Goal: Task Accomplishment & Management: Complete application form

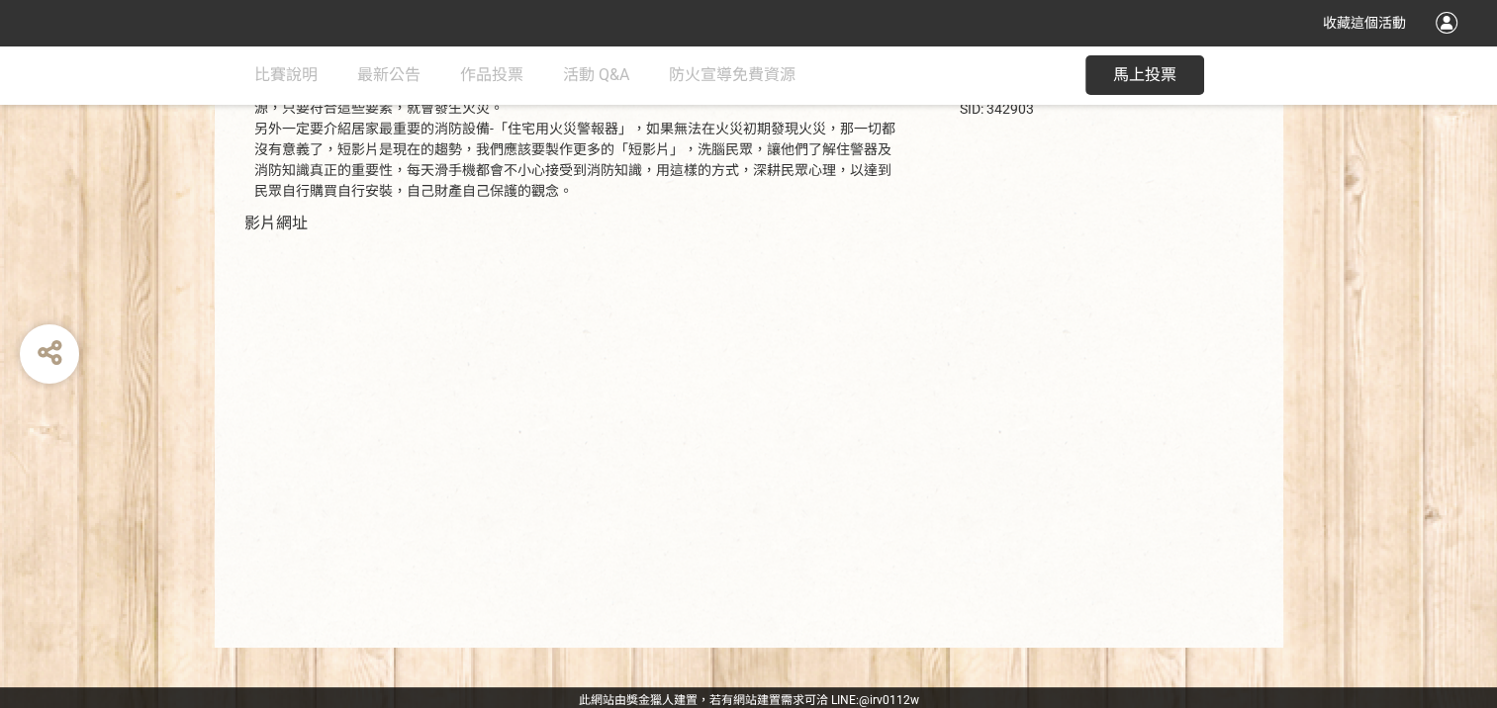
scroll to position [394, 0]
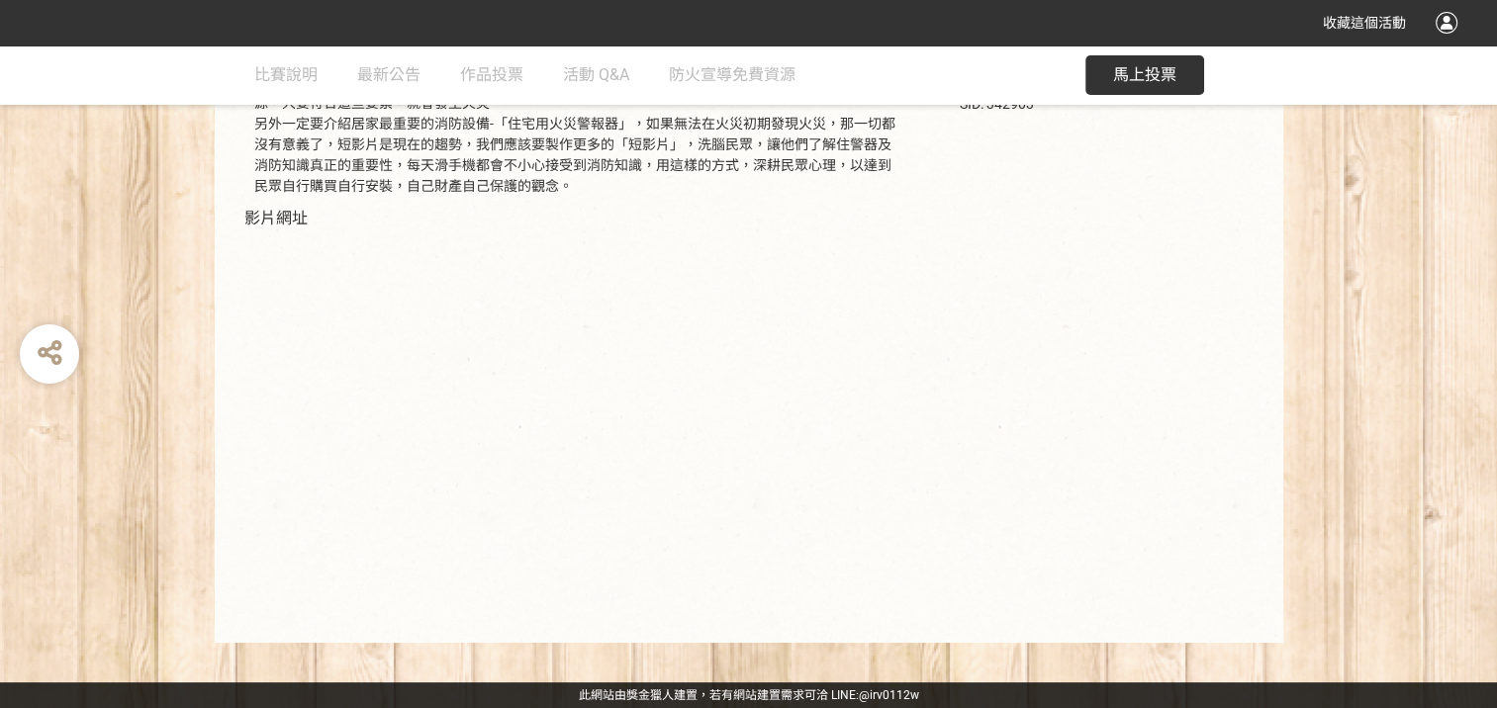
click at [1133, 72] on span "馬上投票" at bounding box center [1144, 74] width 63 height 19
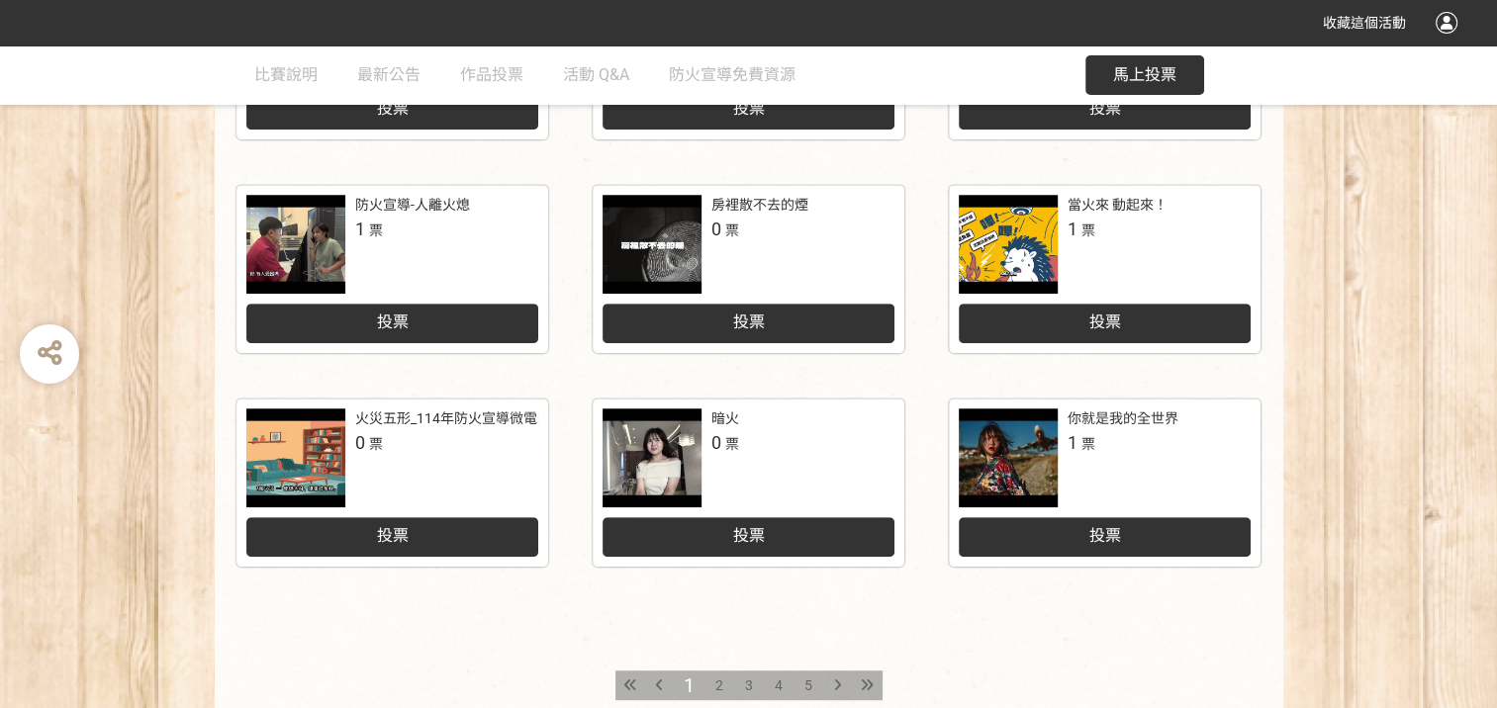
scroll to position [989, 0]
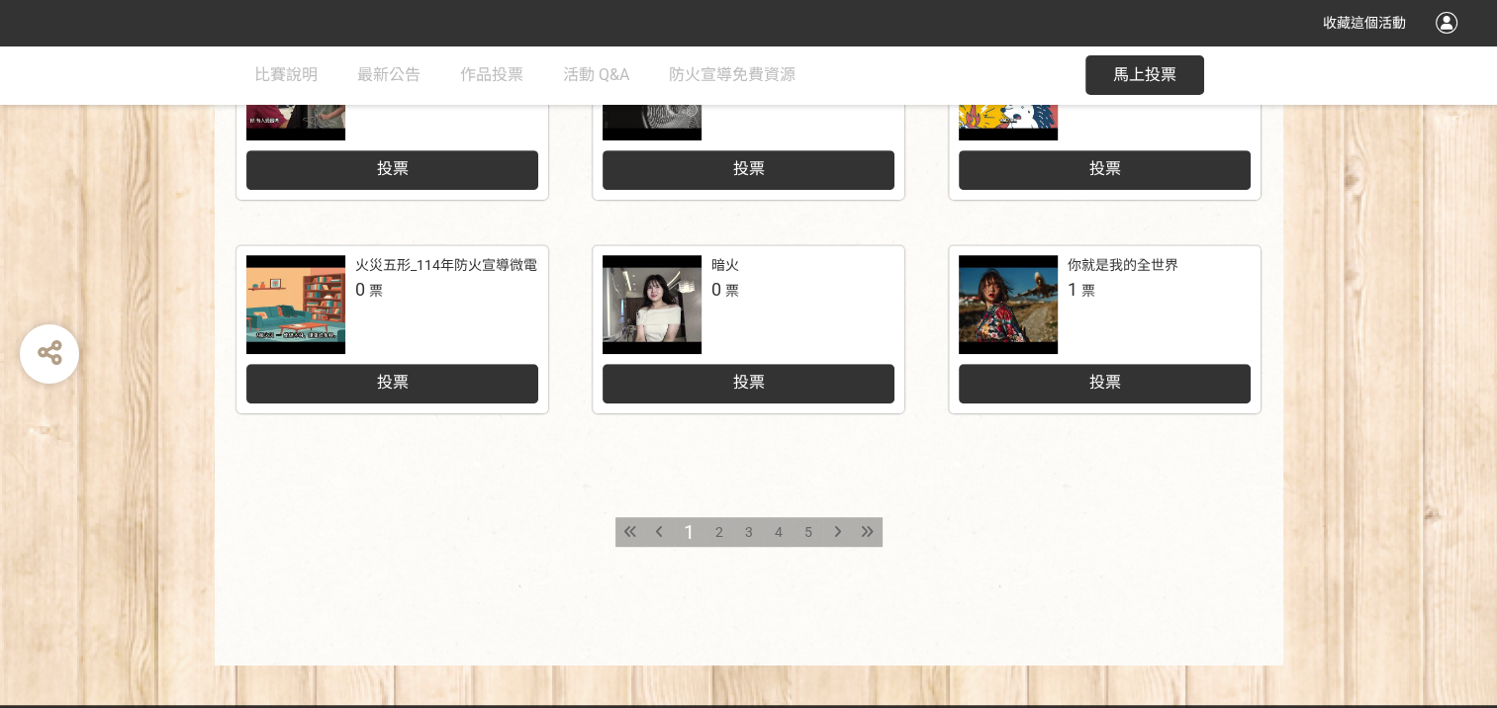
click at [716, 530] on span "2" at bounding box center [719, 532] width 8 height 16
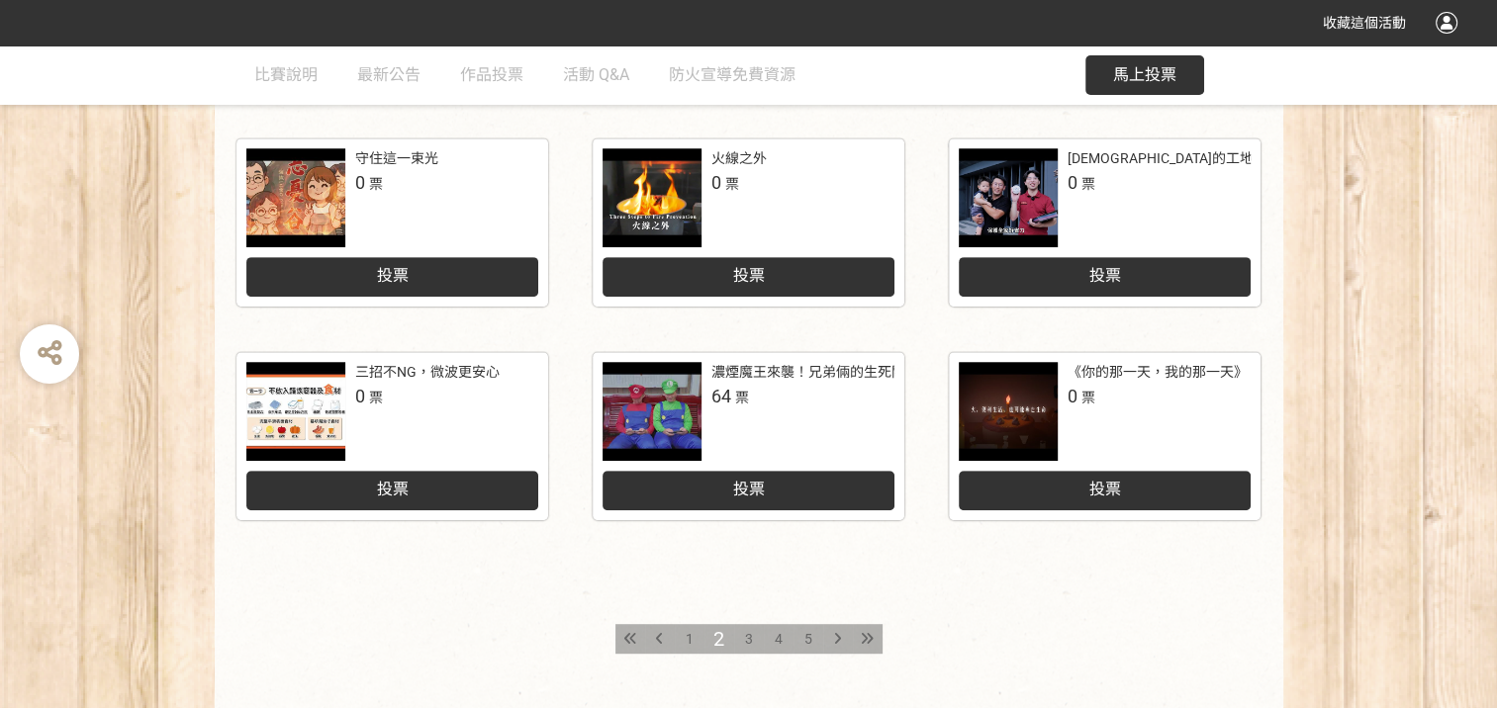
scroll to position [890, 0]
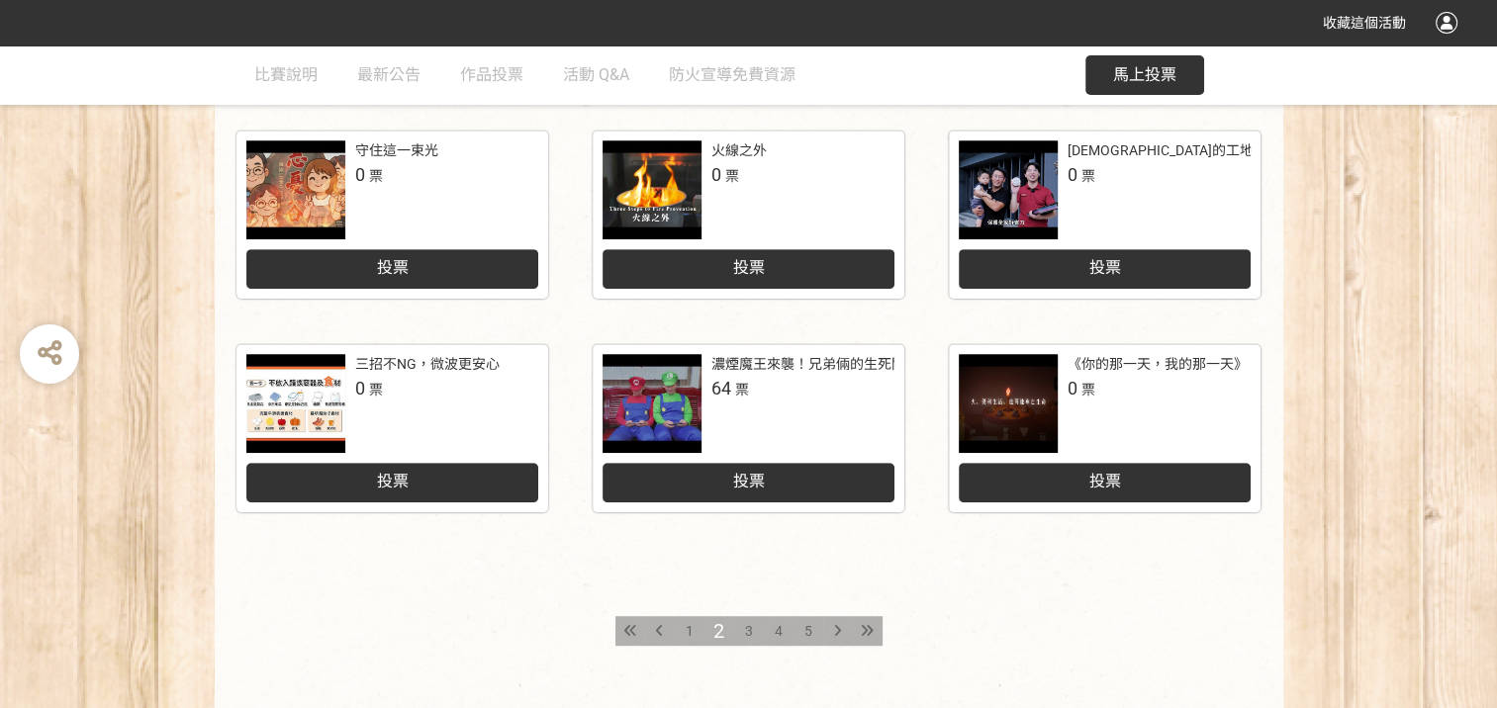
click at [750, 630] on span "3" at bounding box center [749, 631] width 8 height 16
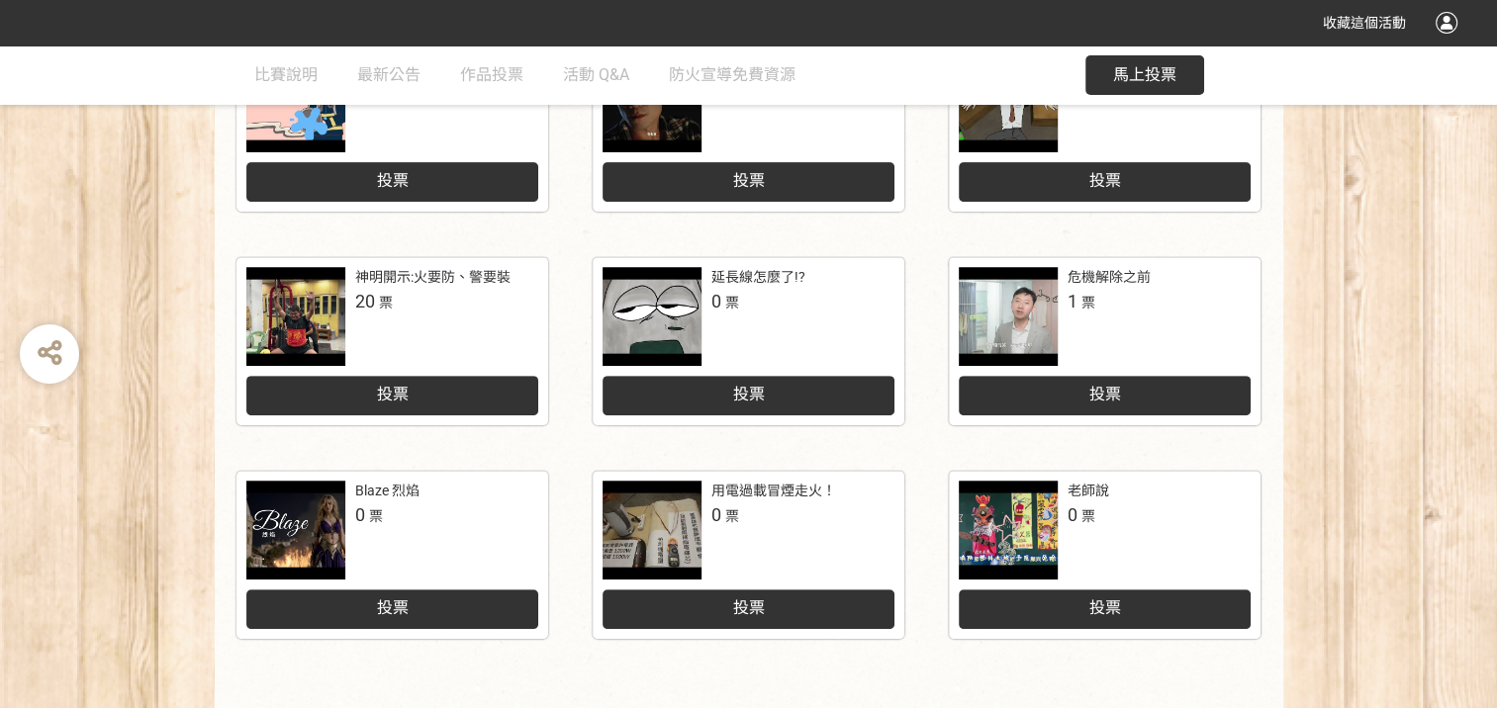
scroll to position [890, 0]
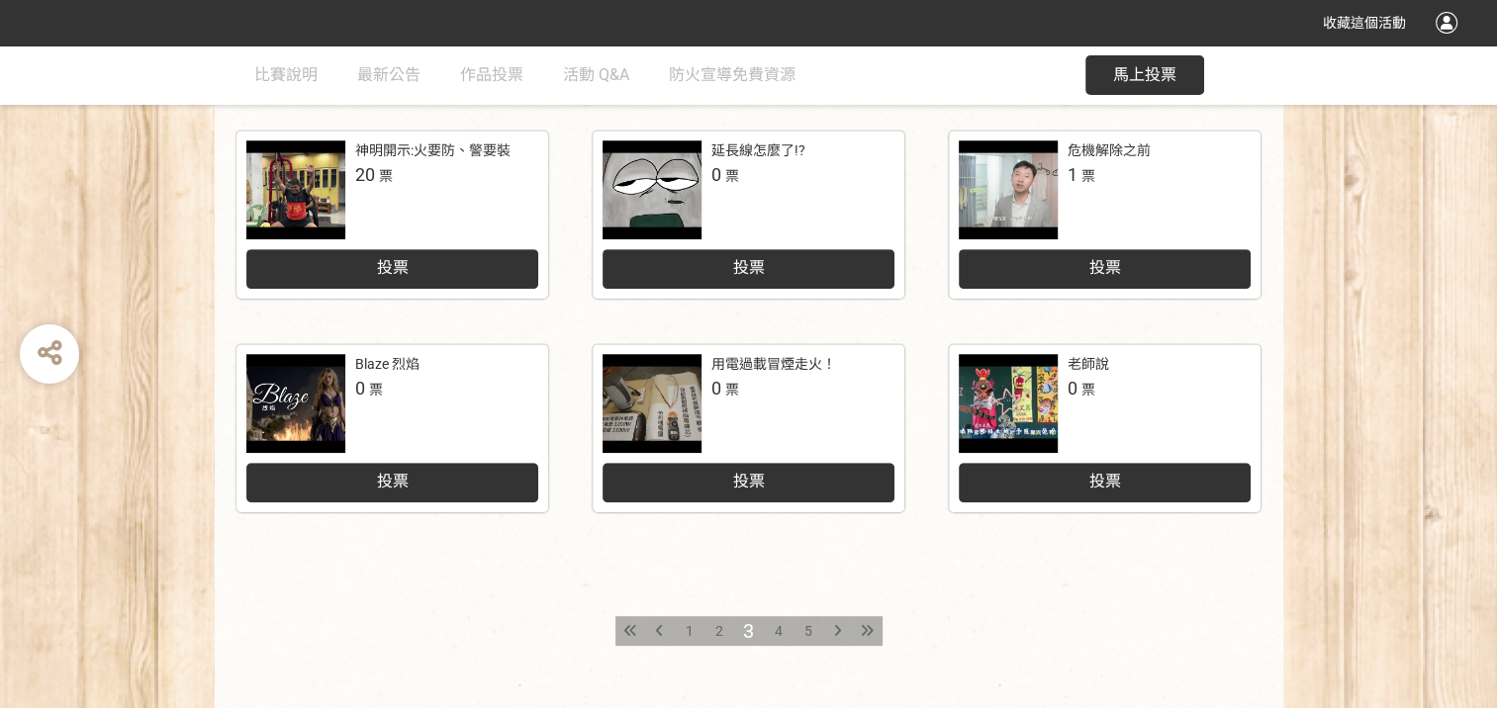
click at [779, 632] on span "4" at bounding box center [779, 631] width 8 height 16
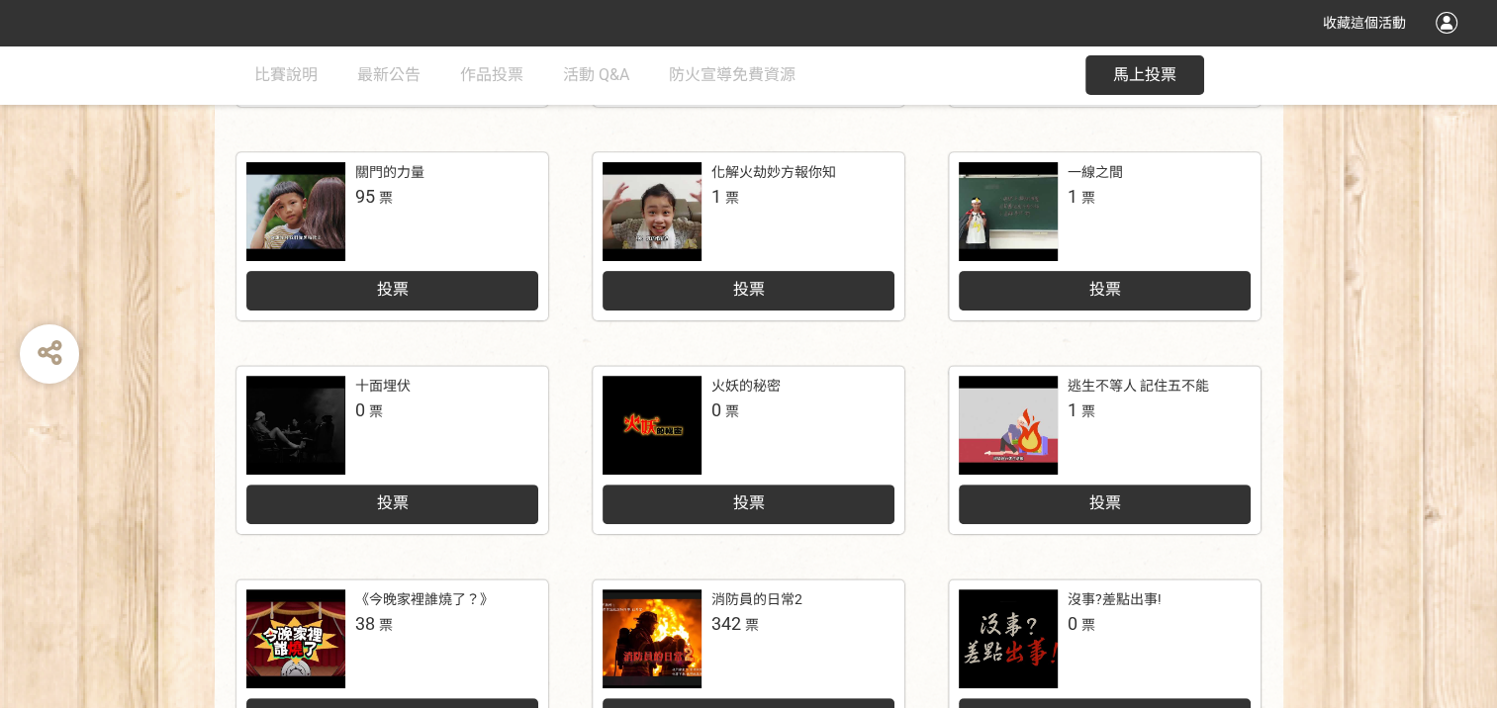
scroll to position [890, 0]
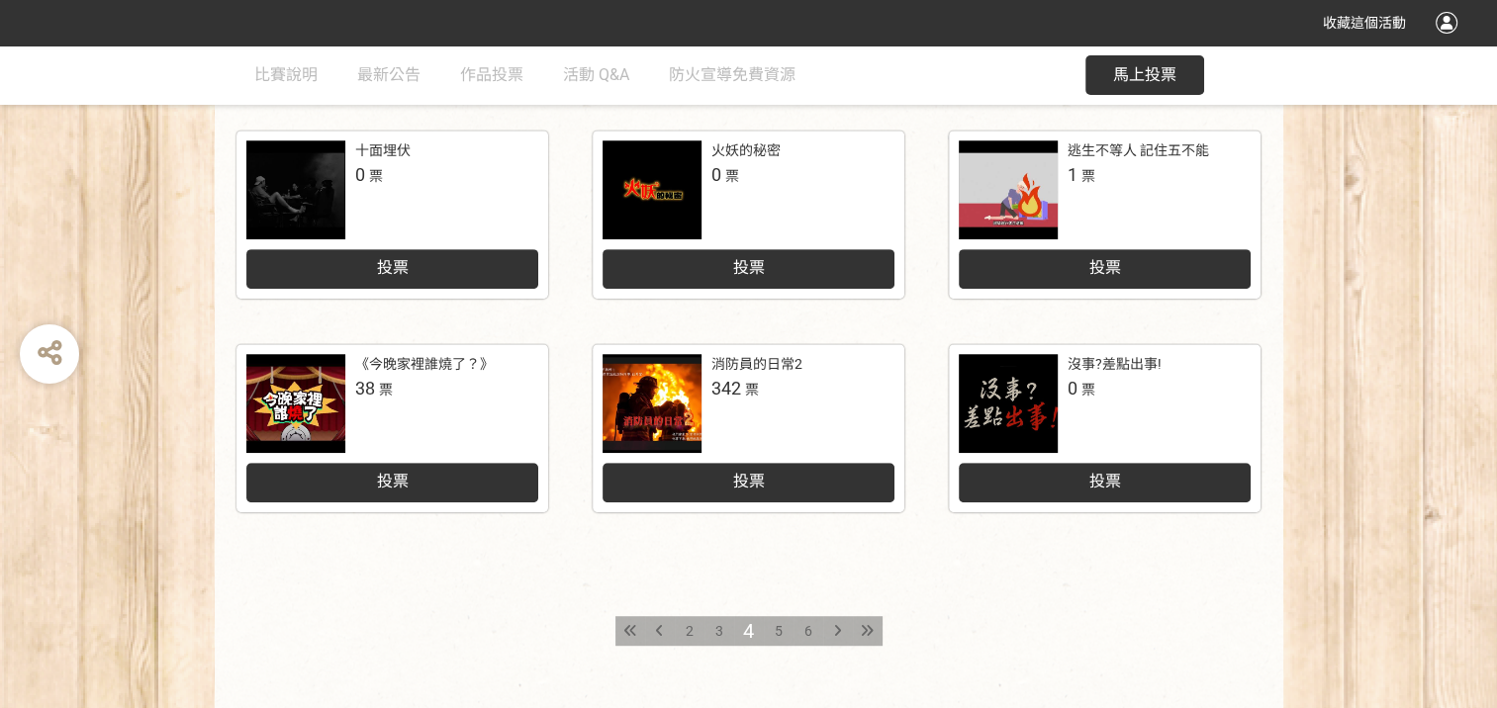
click at [779, 633] on span "5" at bounding box center [779, 631] width 8 height 16
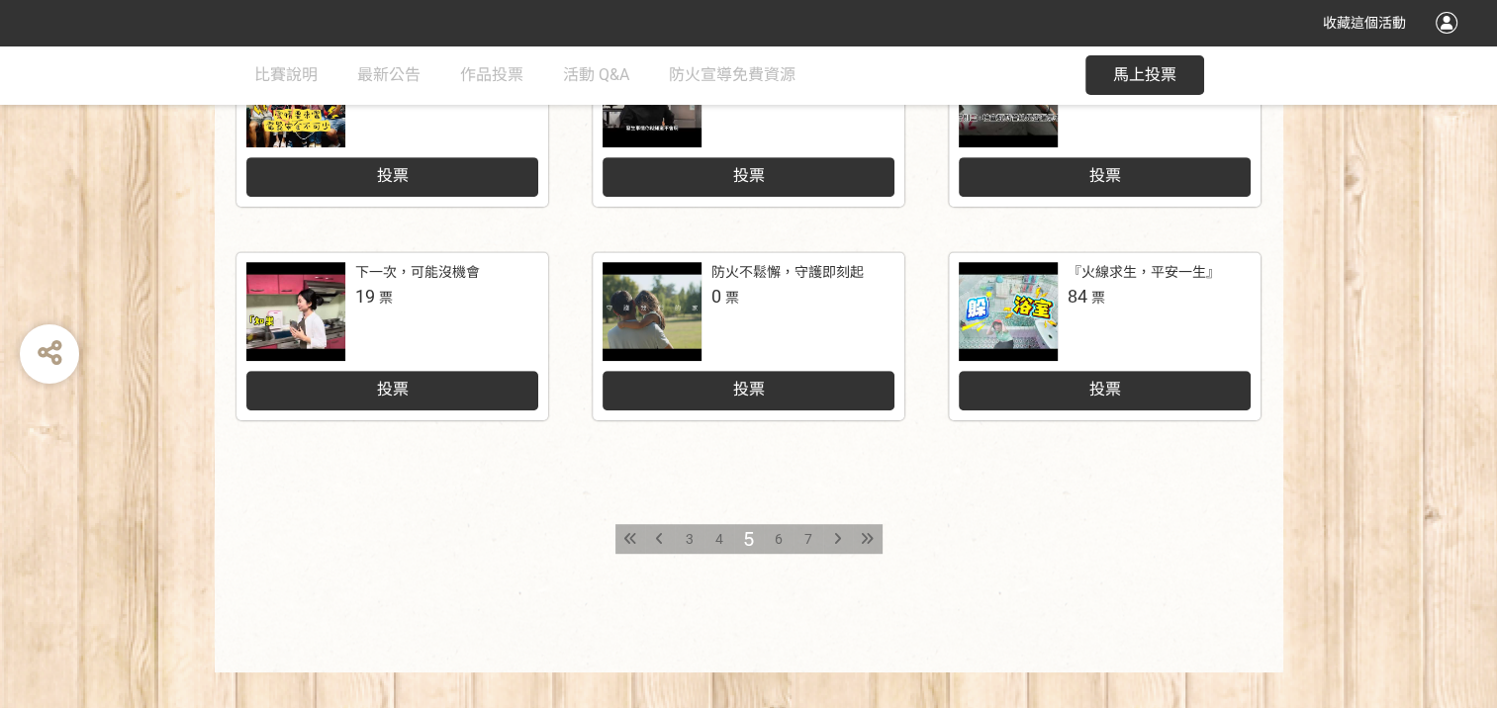
scroll to position [989, 0]
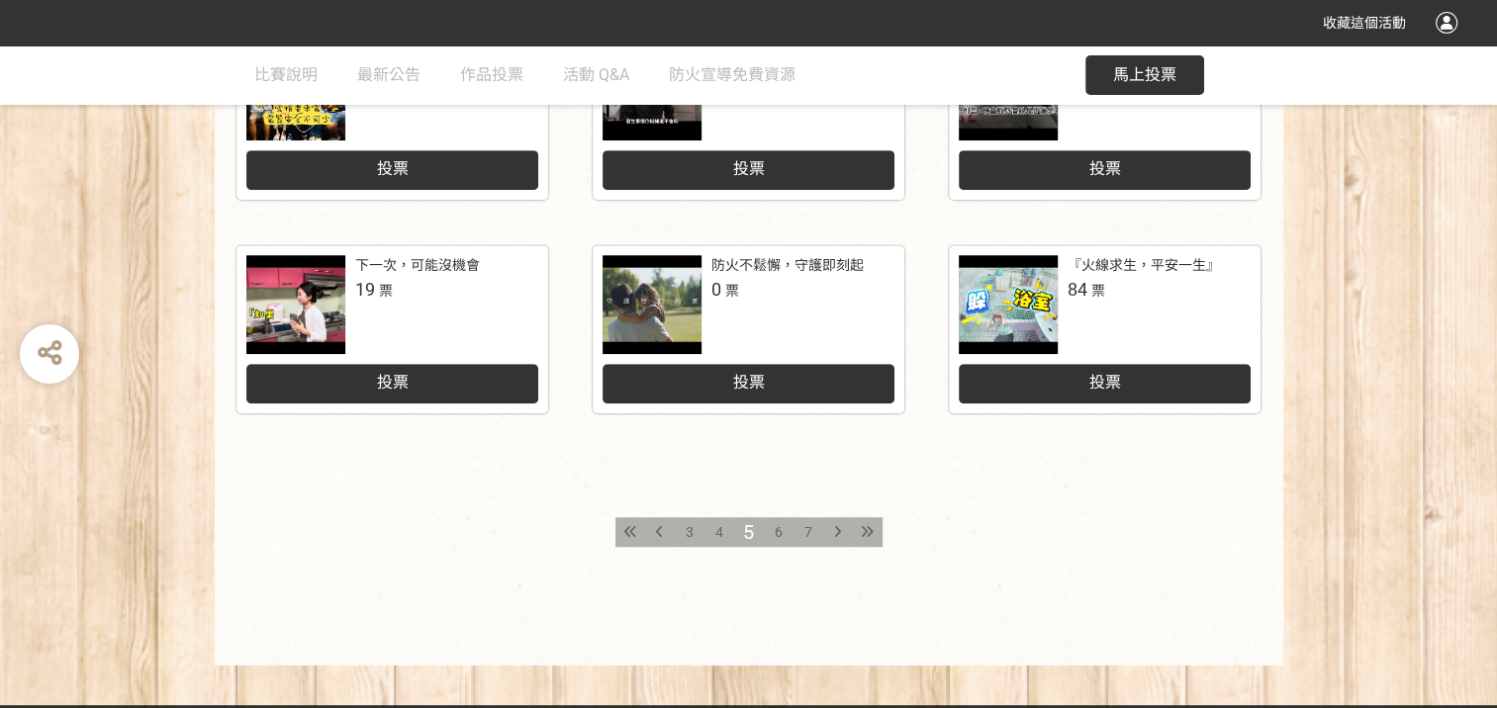
click at [776, 531] on span "6" at bounding box center [779, 532] width 8 height 16
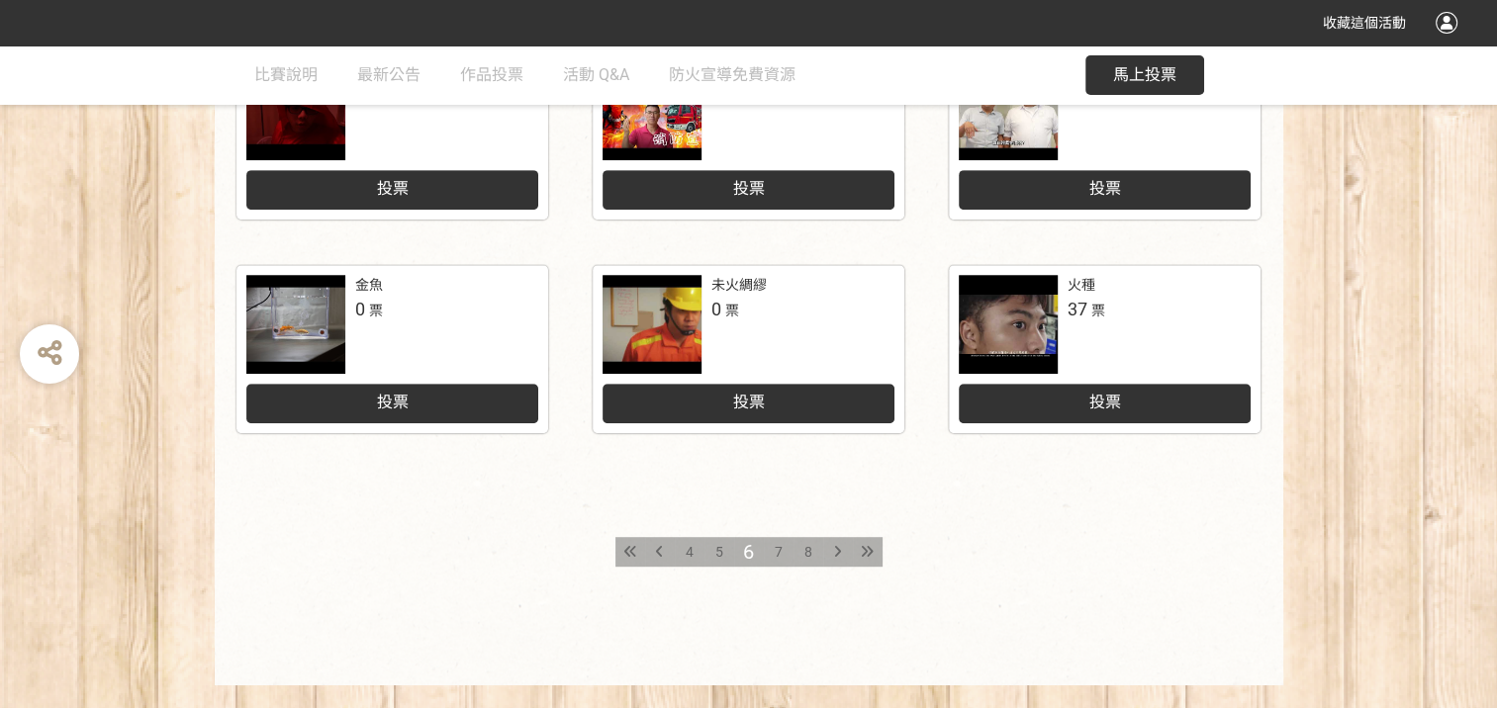
scroll to position [989, 0]
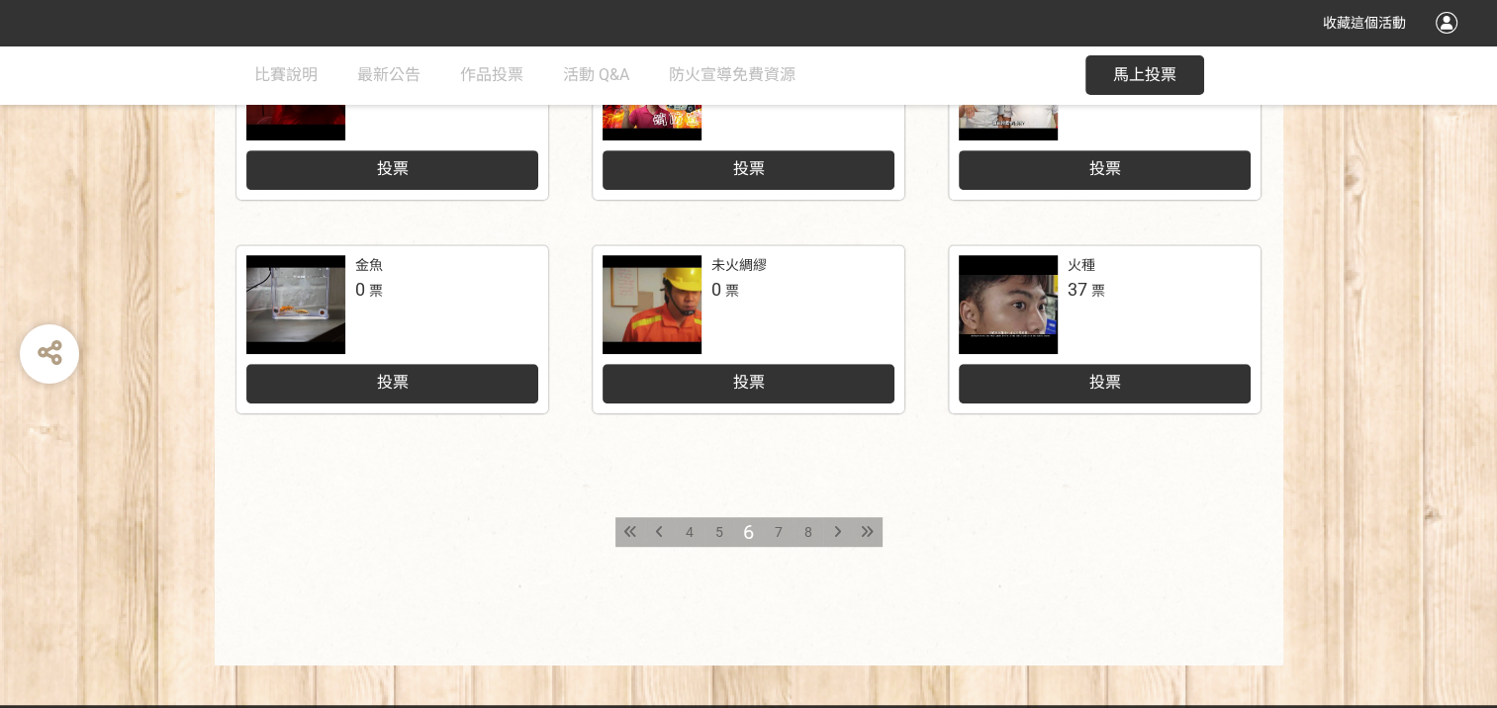
click at [778, 534] on span "7" at bounding box center [779, 532] width 8 height 16
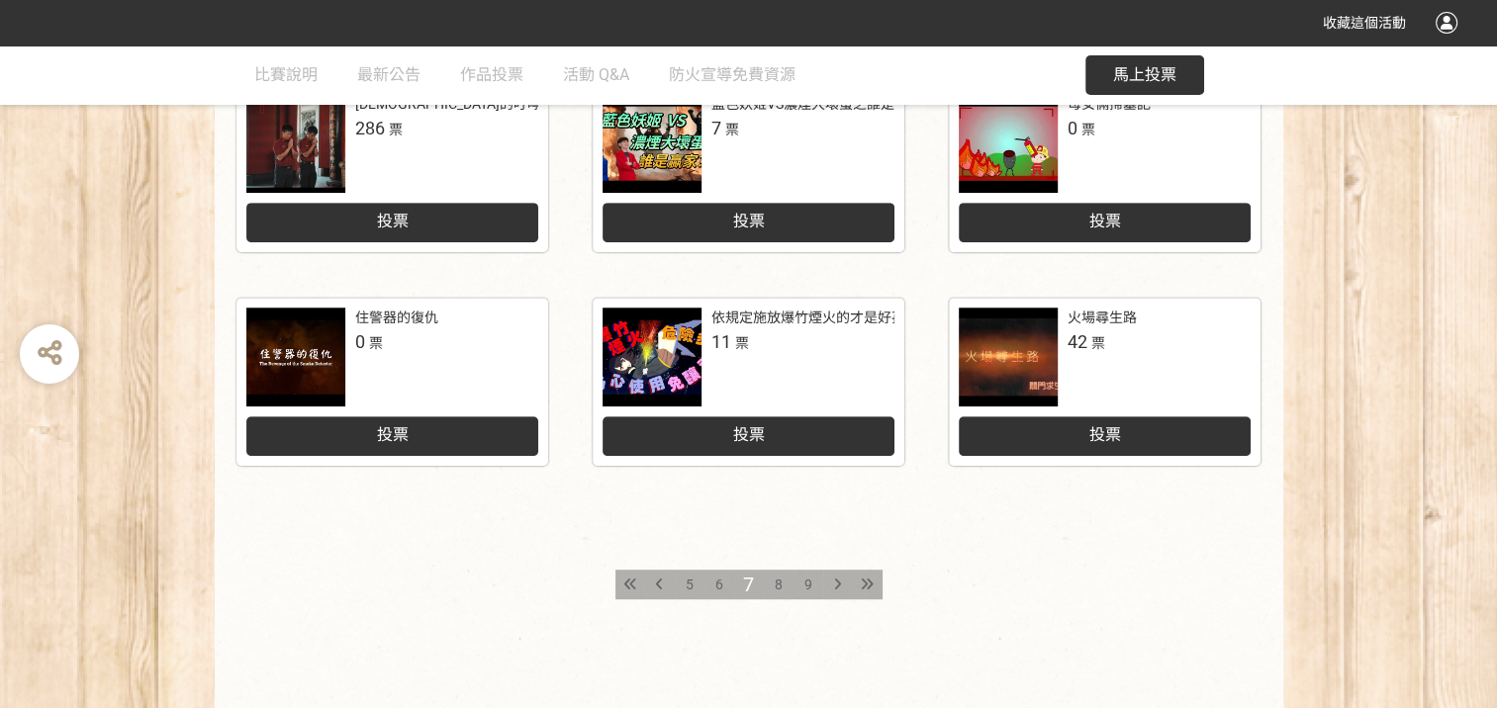
scroll to position [1012, 0]
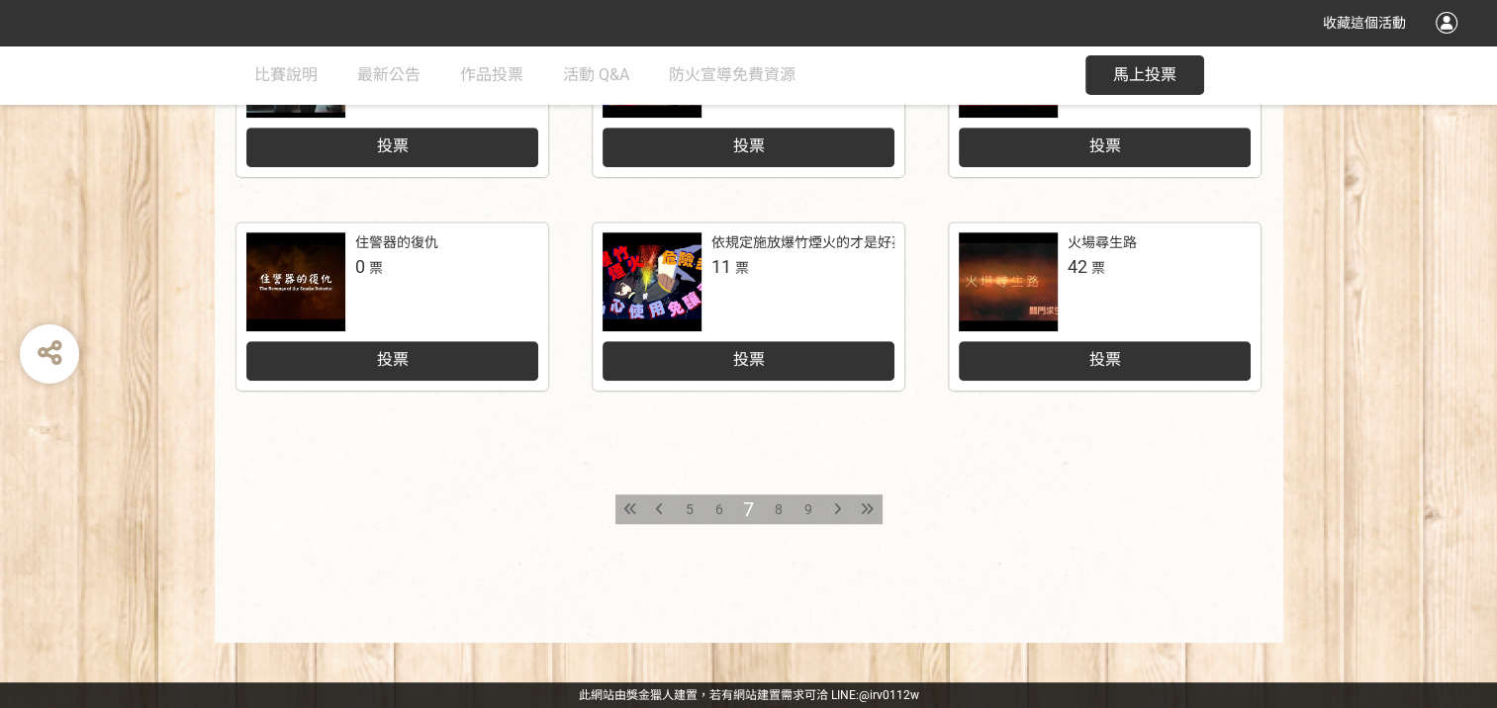
click at [657, 507] on icon at bounding box center [659, 510] width 7 height 14
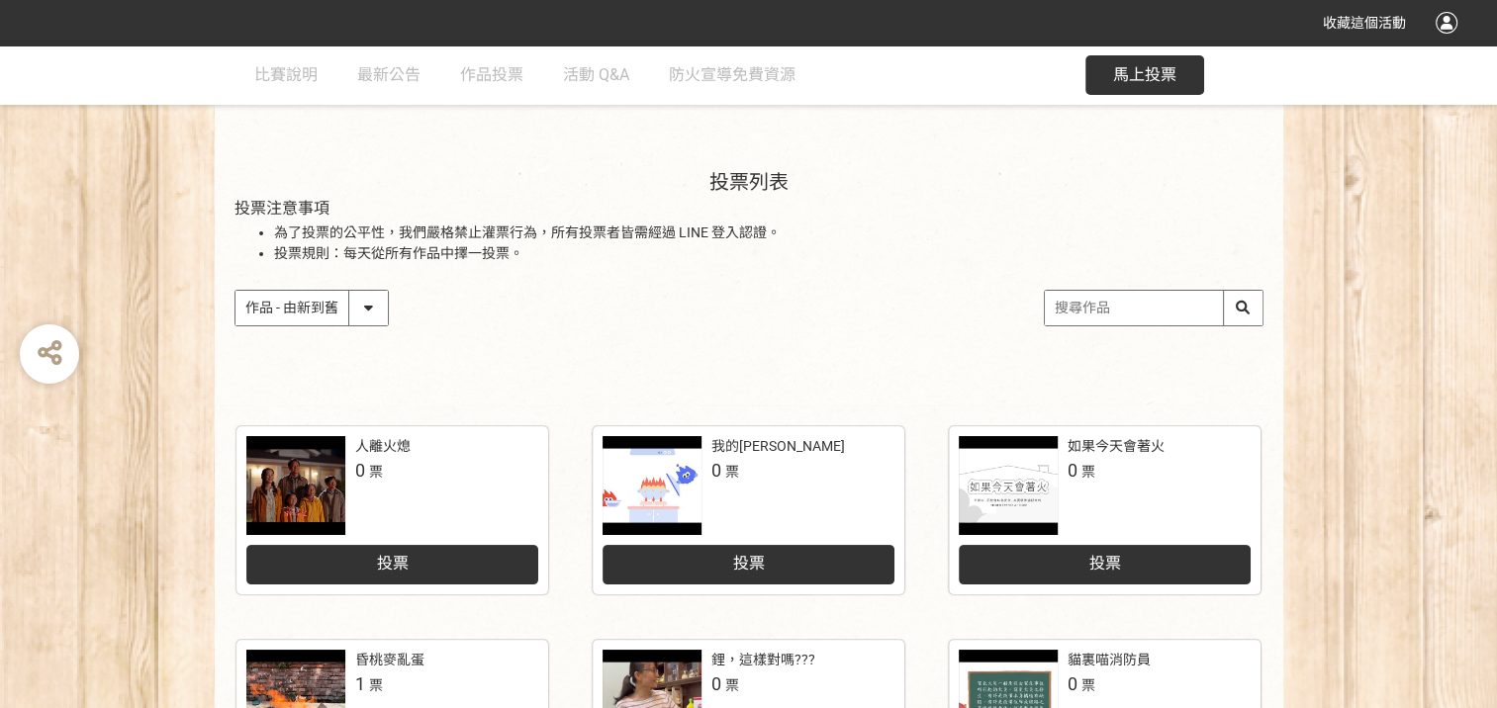
scroll to position [99, 0]
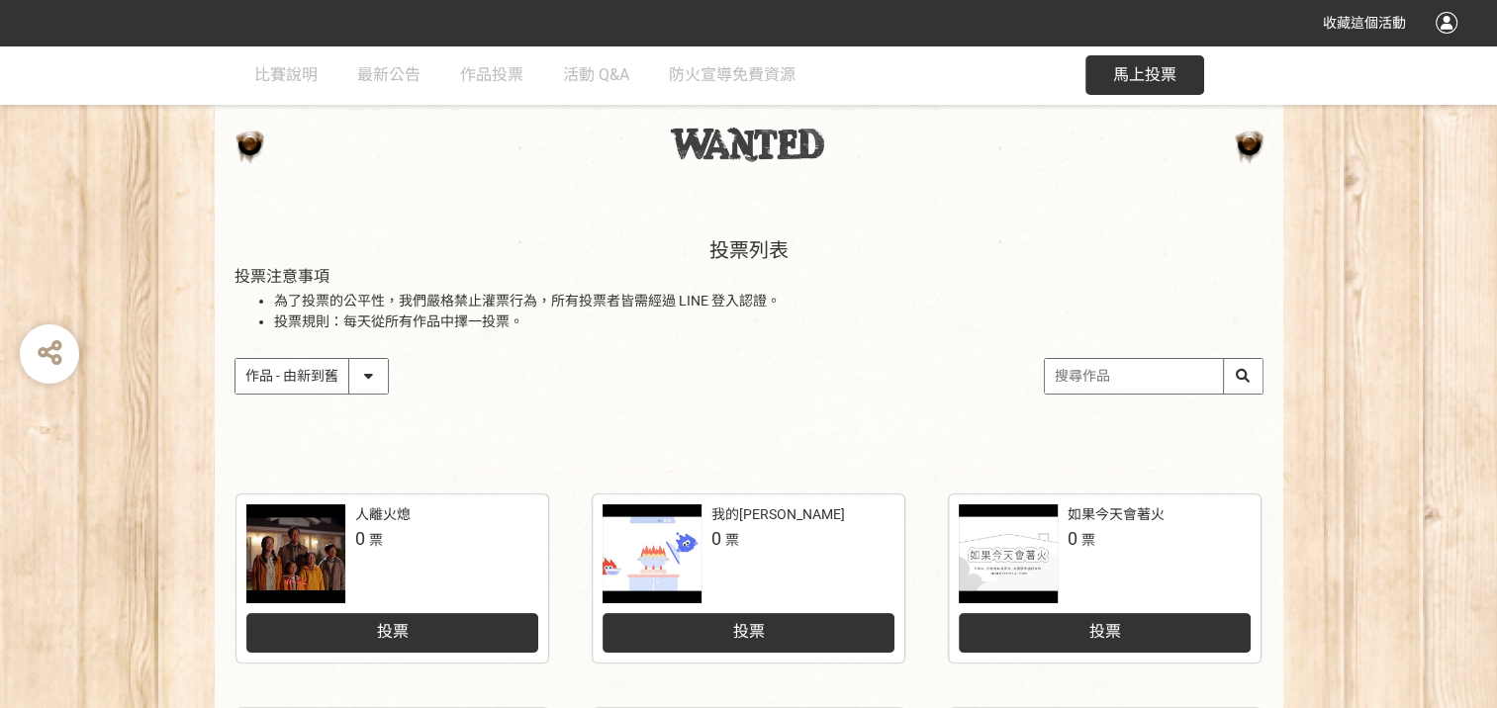
click at [368, 380] on select "作品 - 由新到舊 作品 - 由舊到新 票數 - 由多到少 票數 - 由少到多" at bounding box center [311, 376] width 152 height 35
select select "vote"
click at [235, 359] on select "作品 - 由新到舊 作品 - 由舊到新 票數 - 由多到少 票數 - 由少到多" at bounding box center [311, 376] width 152 height 35
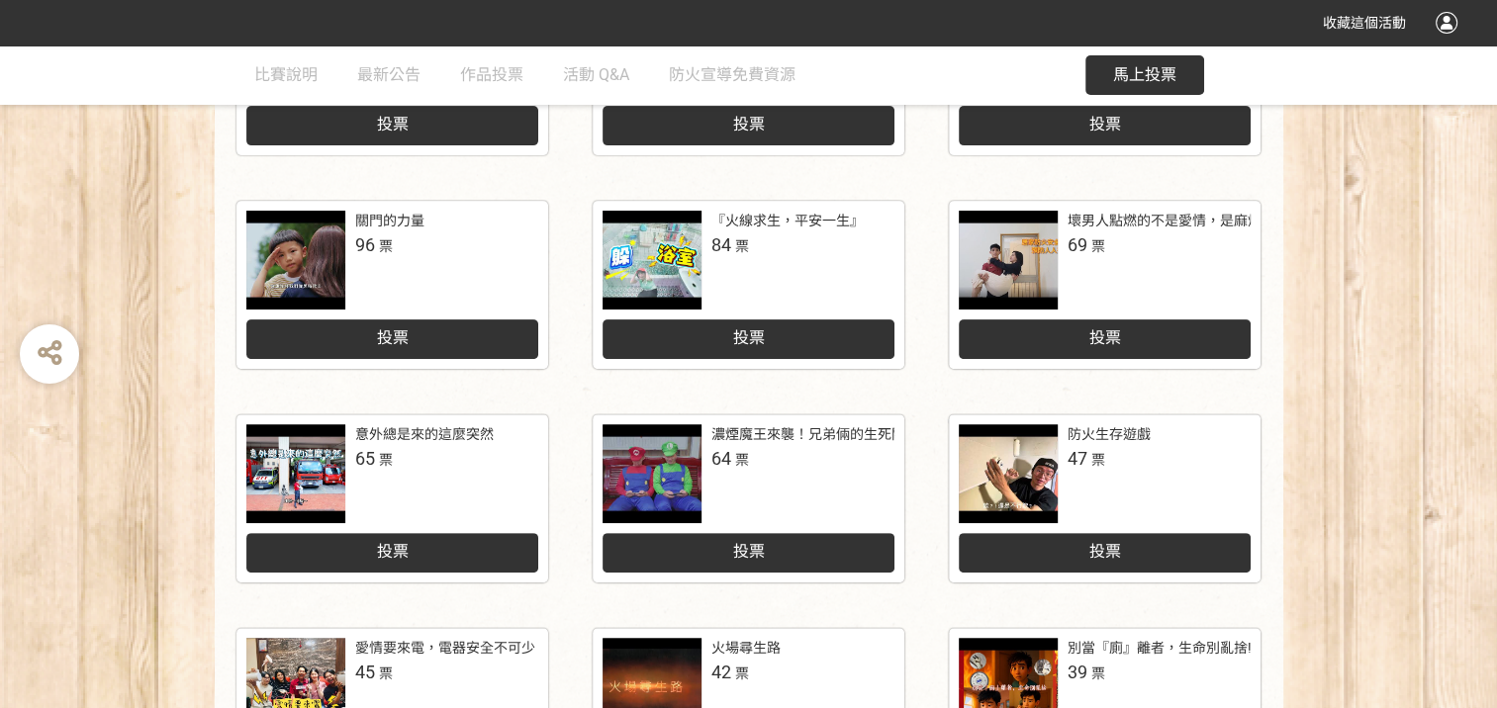
scroll to position [693, 0]
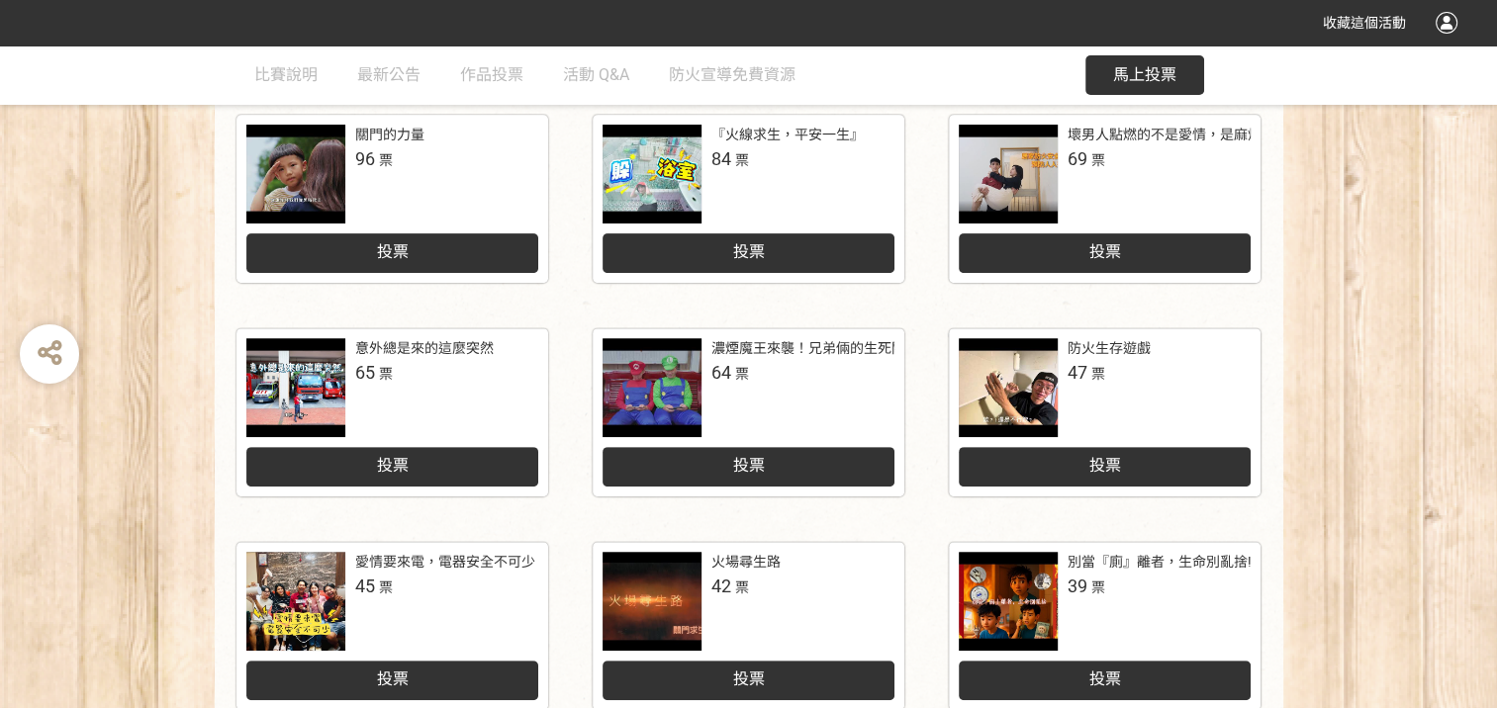
click at [468, 464] on div "投票" at bounding box center [392, 467] width 292 height 40
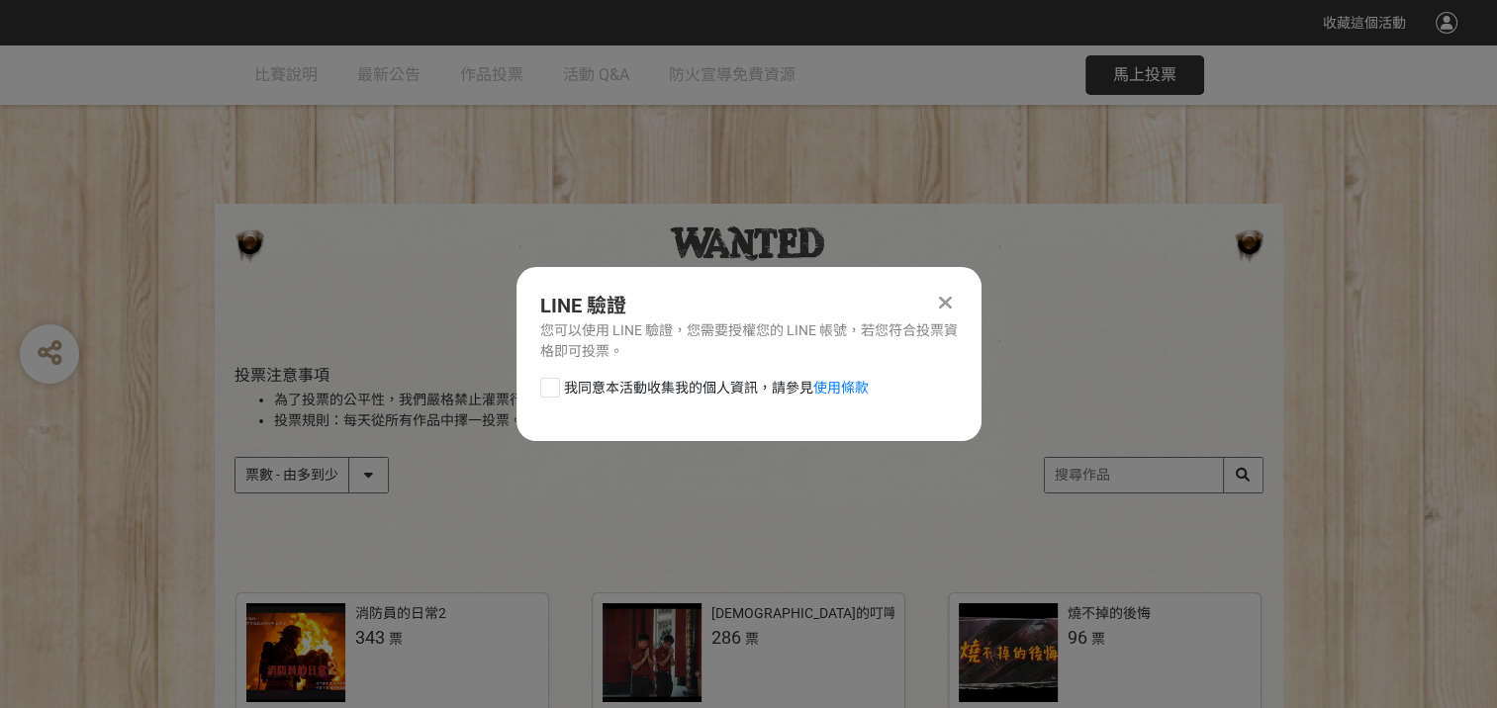
scroll to position [0, 0]
click at [553, 388] on div at bounding box center [550, 388] width 20 height 20
checkbox input "true"
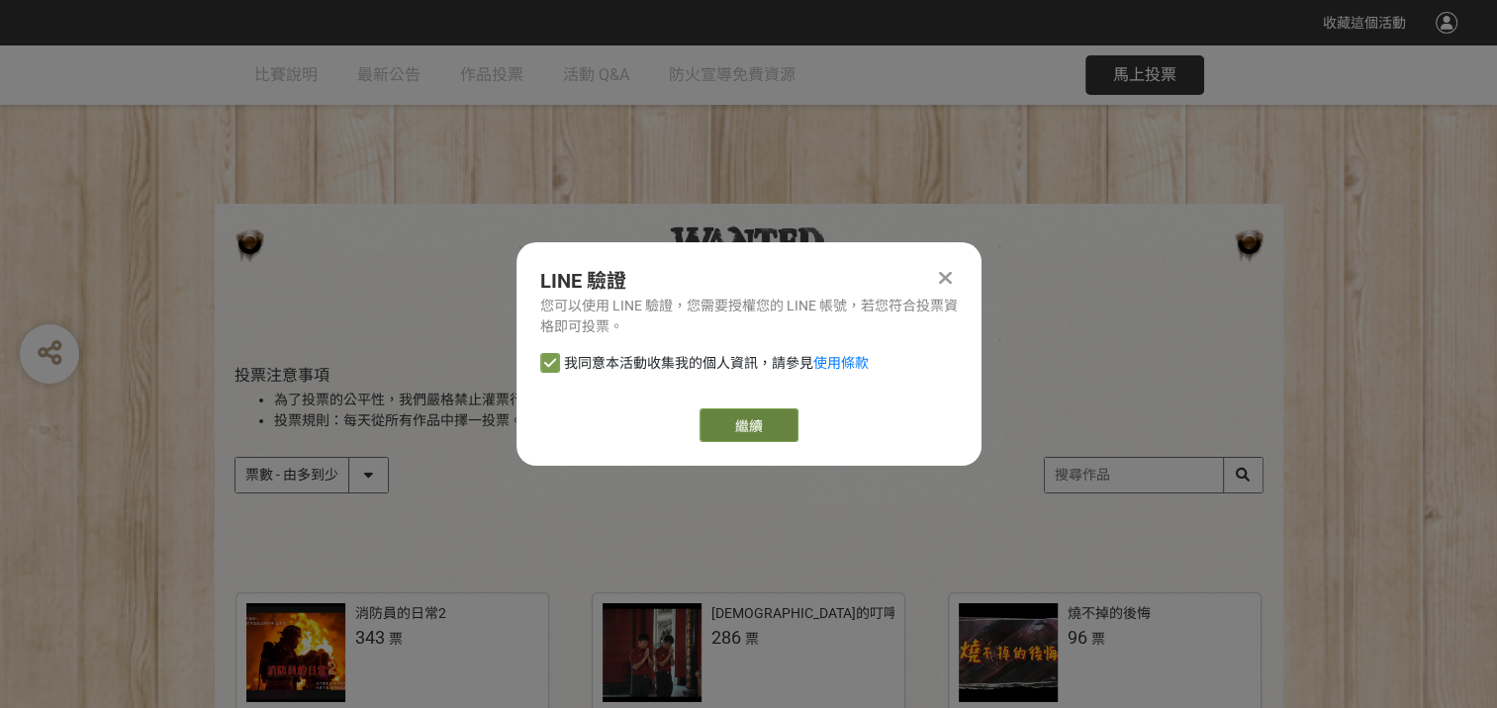
click at [768, 420] on link "繼續" at bounding box center [749, 426] width 99 height 34
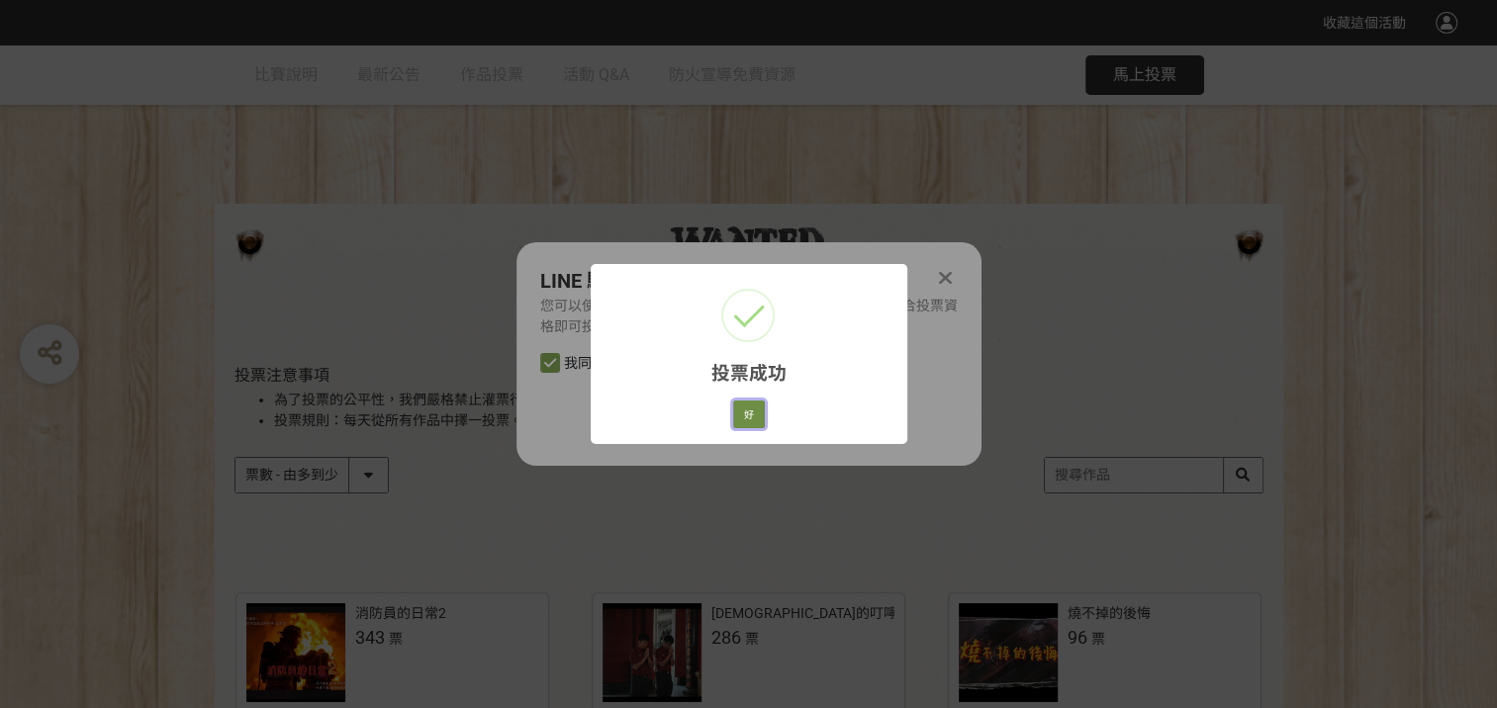
click at [754, 408] on button "好" at bounding box center [749, 415] width 32 height 28
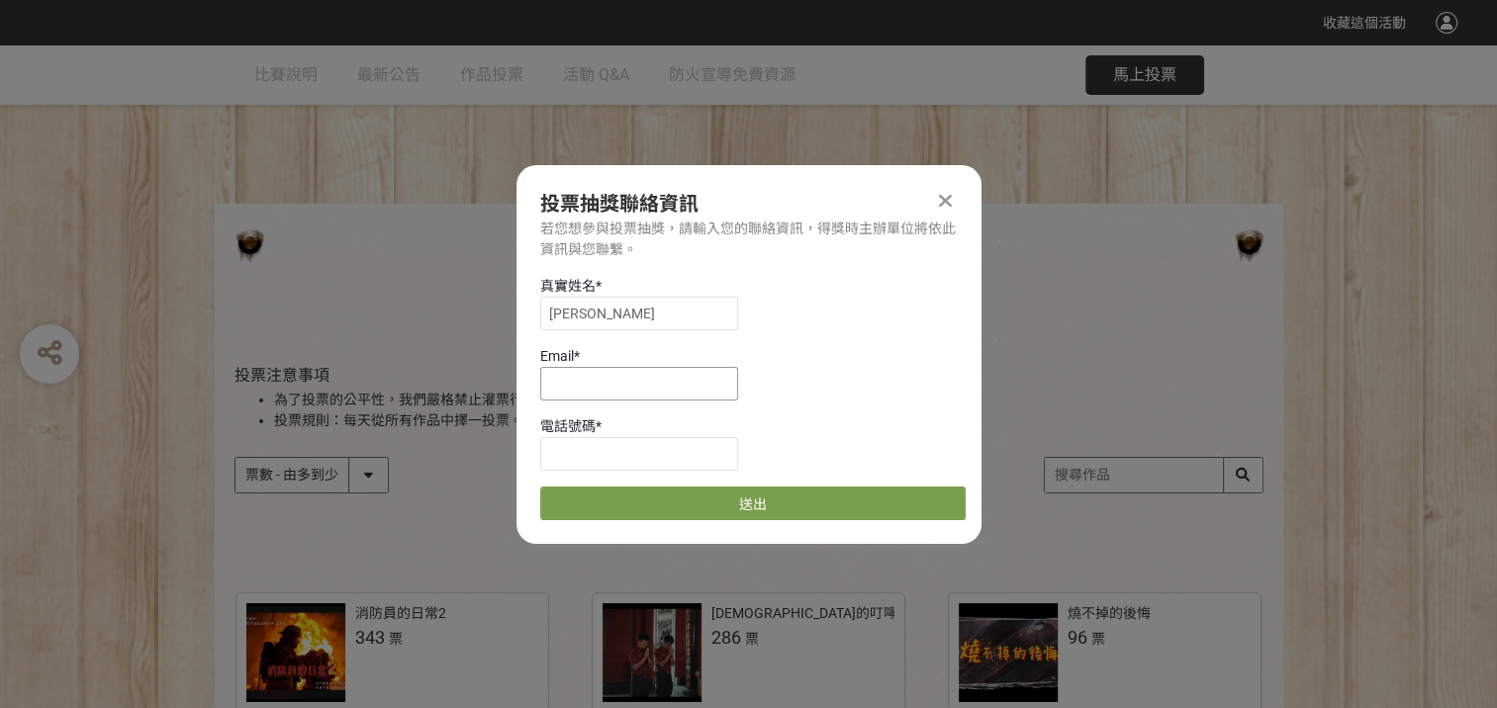
click at [609, 388] on input at bounding box center [639, 384] width 198 height 34
type input "[EMAIL_ADDRESS][DOMAIN_NAME]"
click at [575, 445] on input at bounding box center [639, 454] width 198 height 34
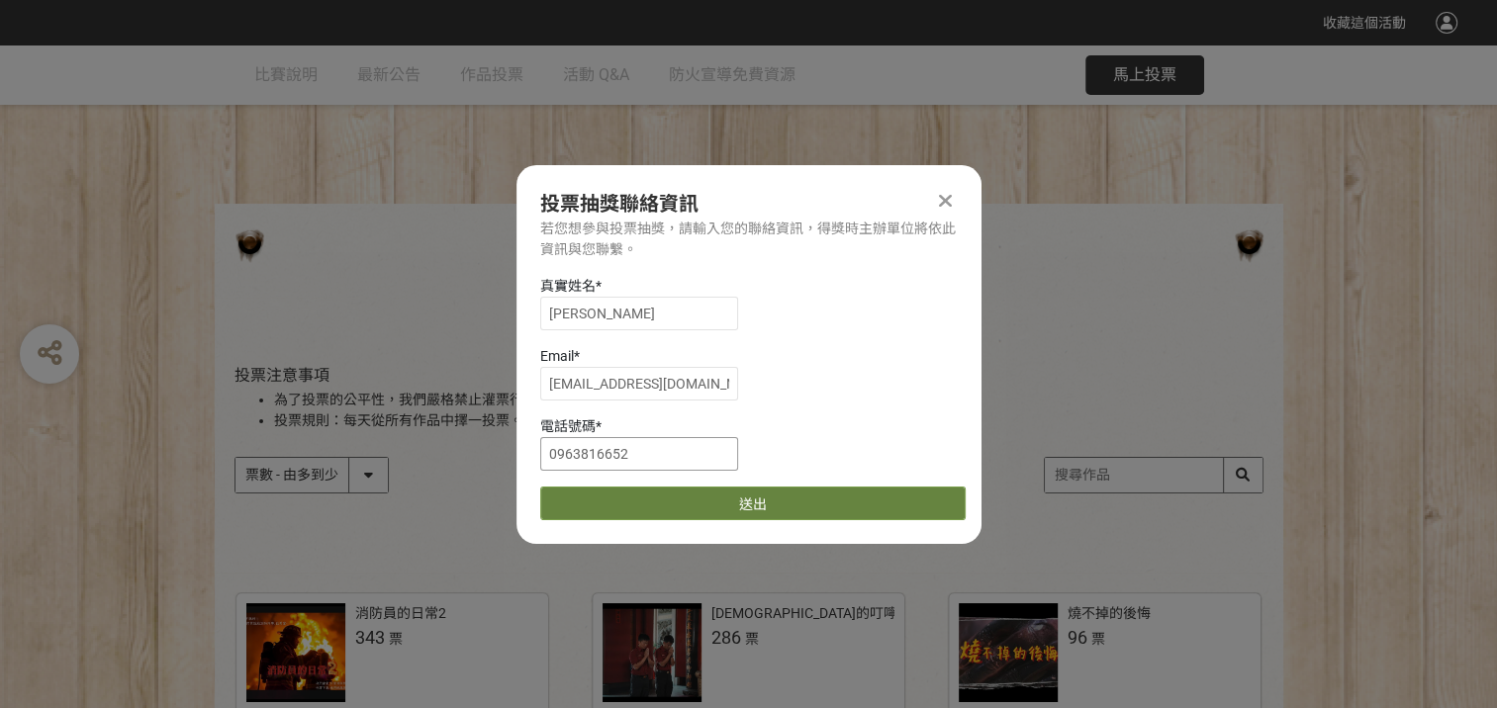
type input "0963816652"
click at [869, 503] on button "送出" at bounding box center [752, 504] width 425 height 34
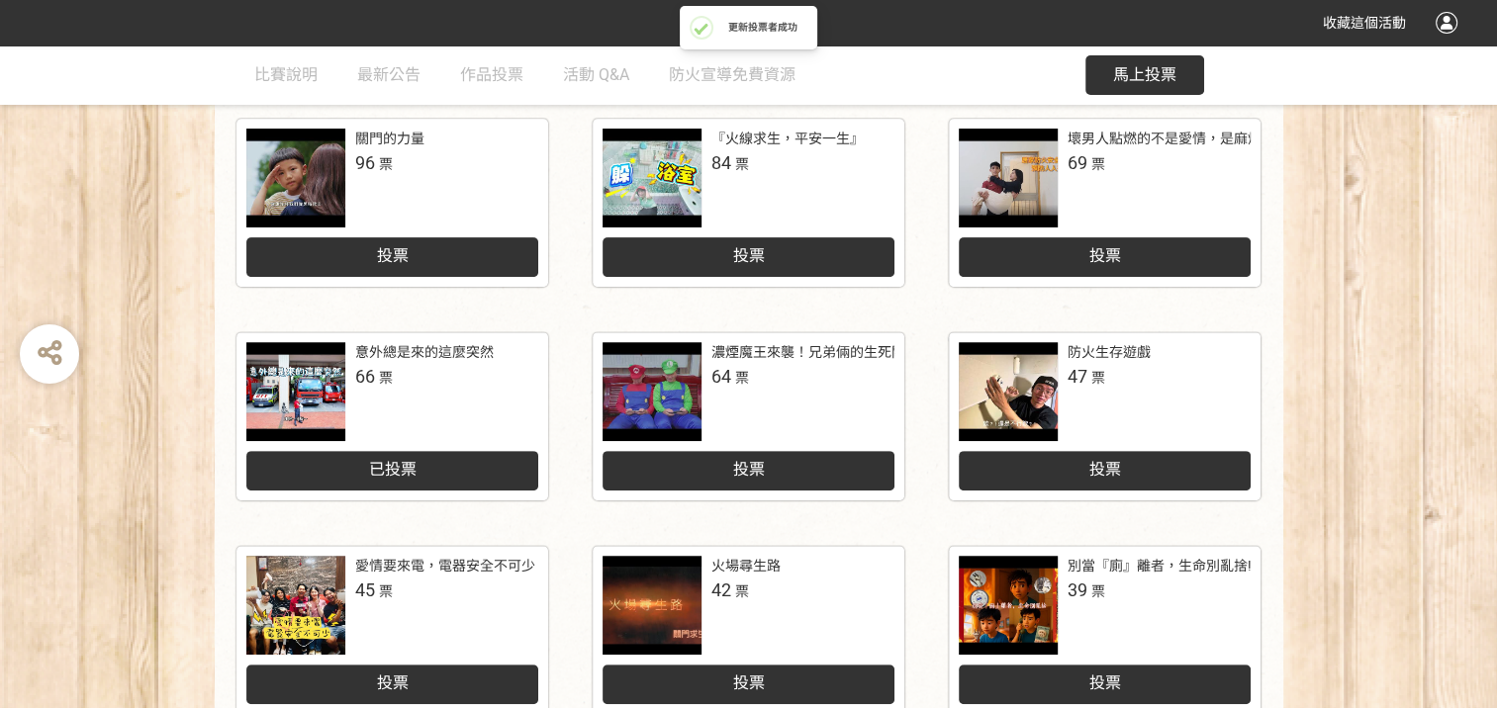
scroll to position [693, 0]
